Goal: Task Accomplishment & Management: Manage account settings

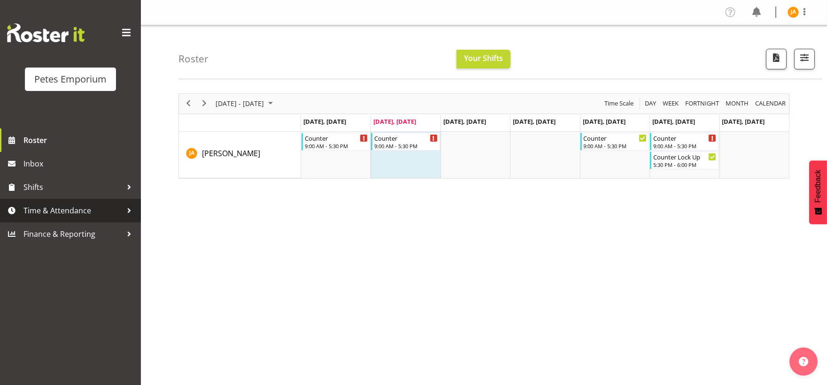
click at [29, 207] on span "Time & Attendance" at bounding box center [72, 211] width 99 height 14
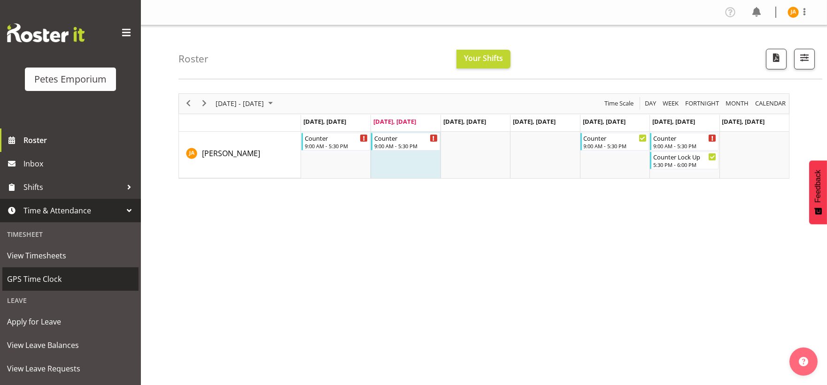
click at [52, 280] on span "GPS Time Clock" at bounding box center [70, 279] width 127 height 14
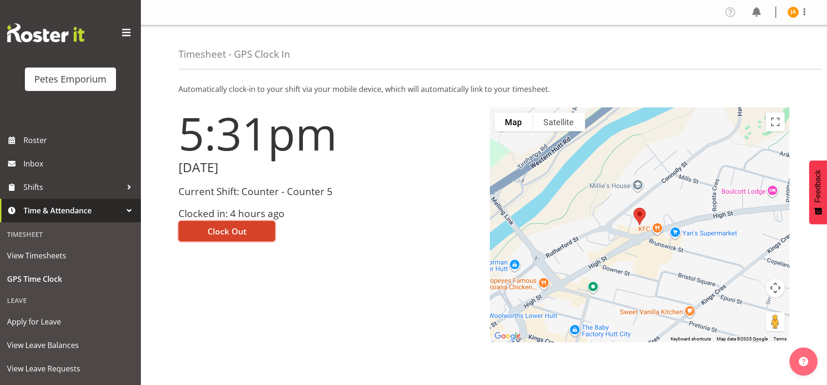
click at [260, 224] on button "Clock Out" at bounding box center [226, 231] width 97 height 21
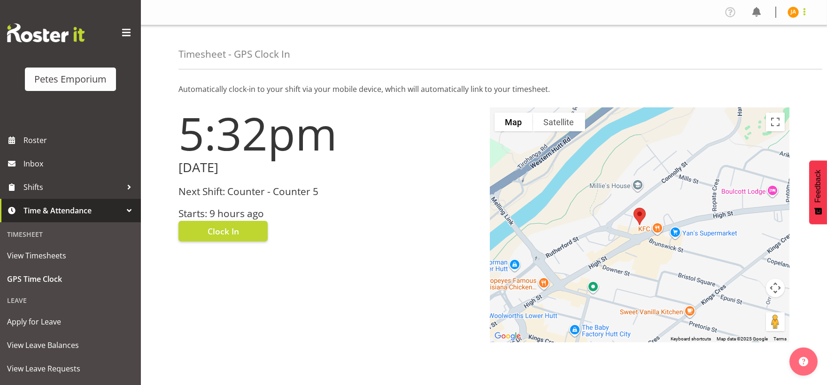
click at [802, 8] on span at bounding box center [804, 11] width 11 height 11
click at [761, 45] on link "Log Out" at bounding box center [765, 49] width 90 height 17
